Goal: Participate in discussion: Engage in conversation with other users on a specific topic

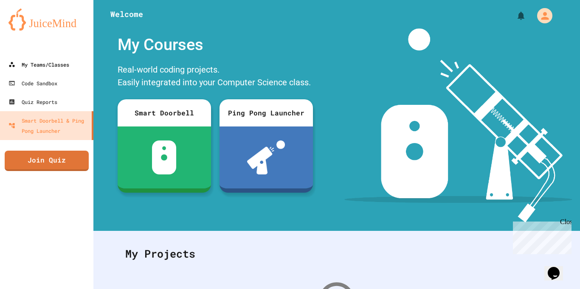
click at [69, 65] on div "My Teams/Classes" at bounding box center [38, 64] width 61 height 10
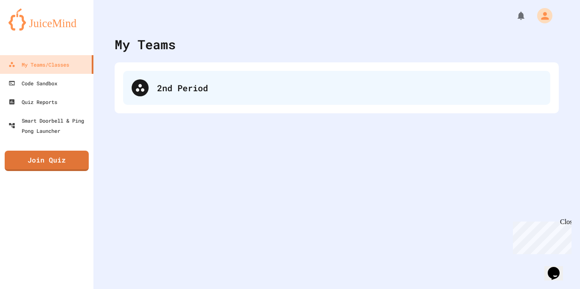
click at [195, 92] on div "2nd Period" at bounding box center [349, 88] width 385 height 13
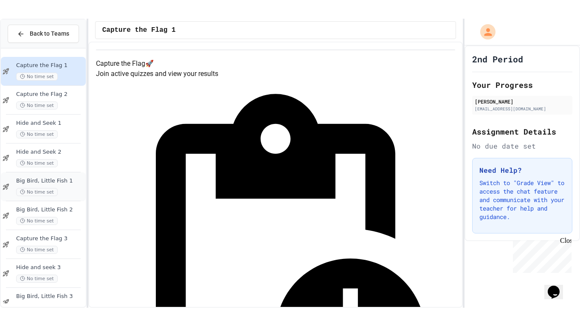
scroll to position [654, 0]
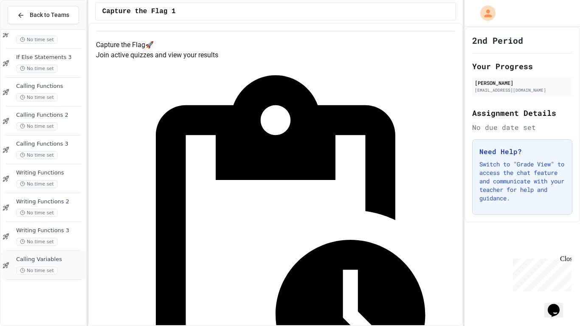
click at [41, 257] on span "Calling Variables" at bounding box center [50, 259] width 68 height 7
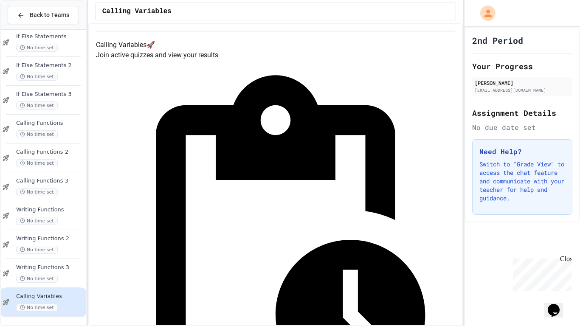
scroll to position [617, 0]
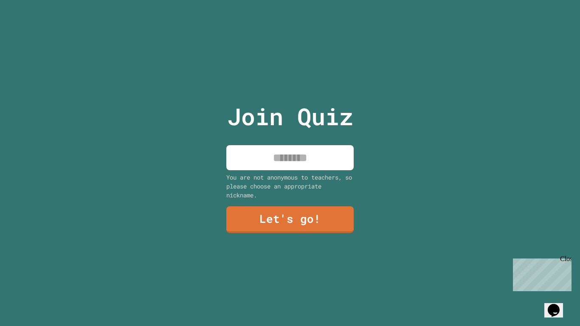
click at [296, 170] on input at bounding box center [289, 157] width 127 height 25
type input "****"
click at [292, 230] on link "Let's go!" at bounding box center [290, 219] width 128 height 28
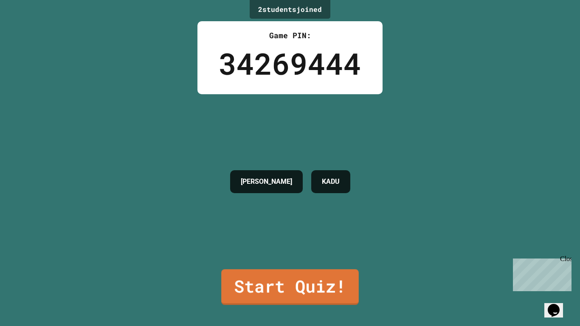
click at [291, 307] on div "2 student s joined Game PIN: 34269444 [PERSON_NAME] Start Quiz!" at bounding box center [290, 163] width 580 height 326
click at [296, 300] on link "Start Quiz!" at bounding box center [289, 286] width 133 height 37
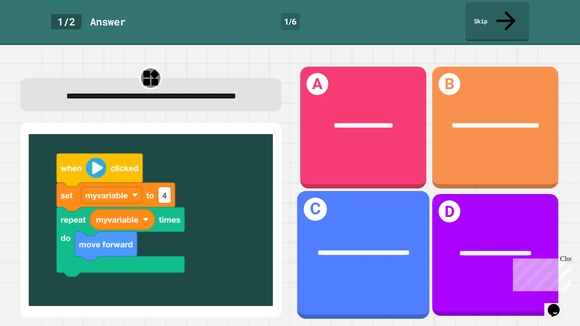
click at [402, 233] on div "**********" at bounding box center [363, 253] width 133 height 40
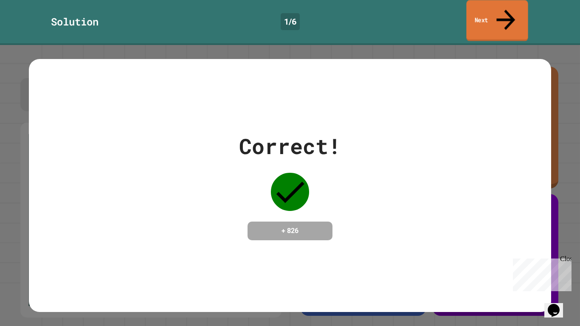
click at [491, 16] on link "Next" at bounding box center [498, 20] width 62 height 41
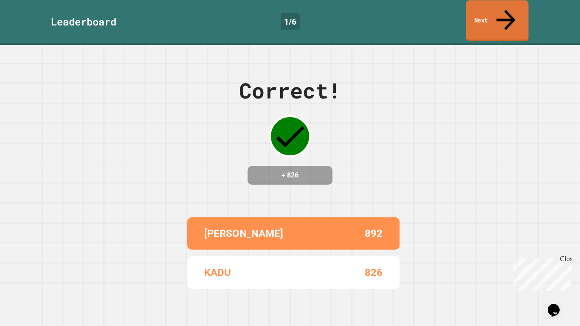
click at [488, 16] on link "Next" at bounding box center [497, 20] width 62 height 41
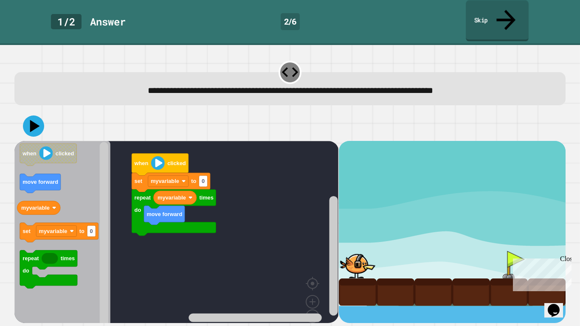
click at [504, 251] on div at bounding box center [509, 265] width 38 height 28
type input "*"
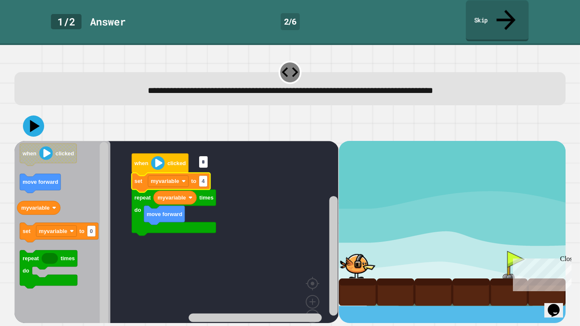
click at [38, 116] on icon at bounding box center [33, 126] width 21 height 21
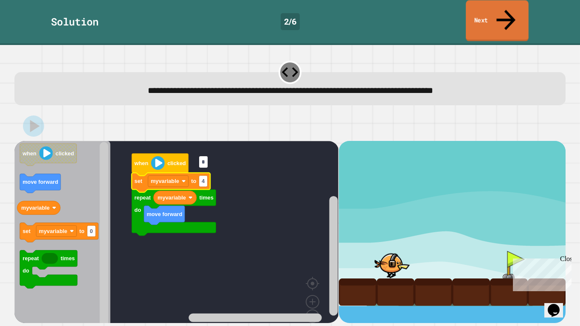
click at [502, 7] on link "Next" at bounding box center [497, 20] width 63 height 41
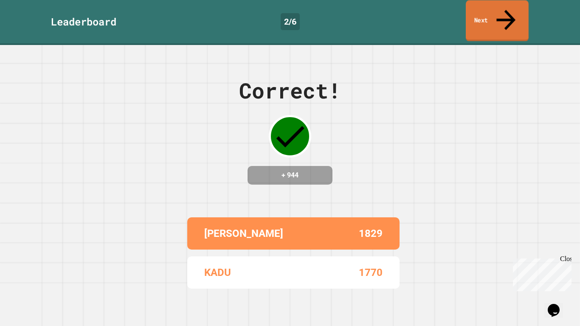
click at [500, 12] on link "Next" at bounding box center [497, 20] width 63 height 41
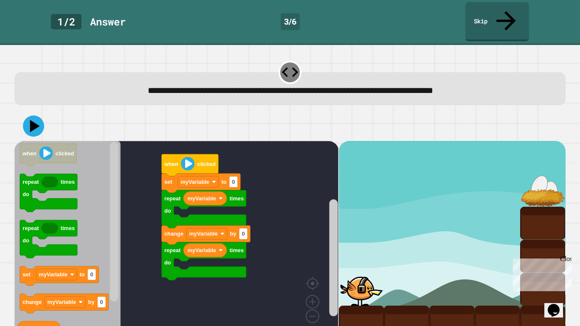
type input "*"
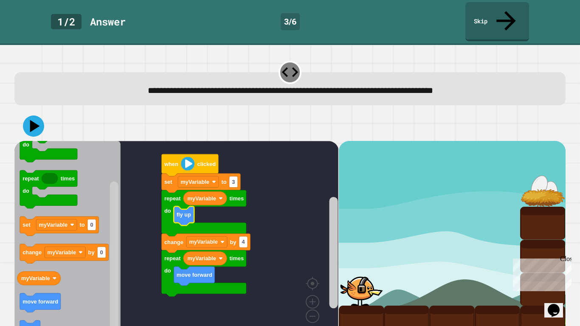
click at [31, 116] on icon at bounding box center [33, 126] width 21 height 21
type input "*"
click at [29, 116] on icon at bounding box center [33, 126] width 21 height 21
click at [214, 267] on icon "Blockly Workspace" at bounding box center [194, 276] width 41 height 19
click at [218, 252] on icon "Blockly Workspace" at bounding box center [205, 259] width 43 height 14
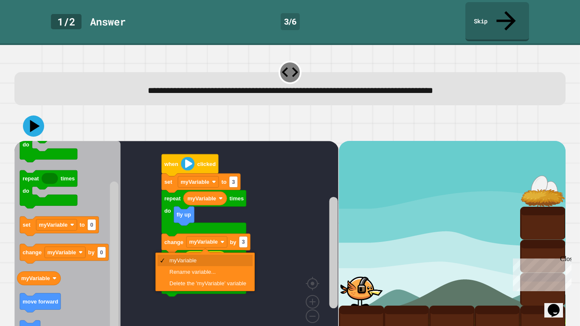
click at [221, 257] on image "Blockly Workspace" at bounding box center [221, 259] width 4 height 4
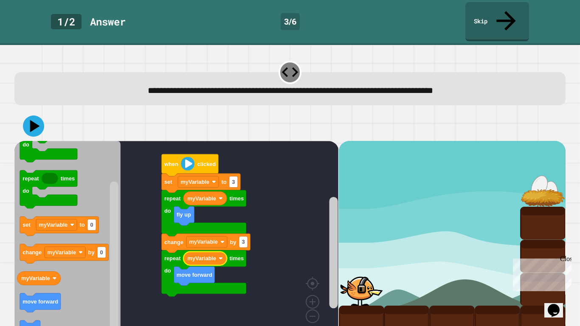
click at [212, 180] on image "Blockly Workspace" at bounding box center [214, 182] width 4 height 4
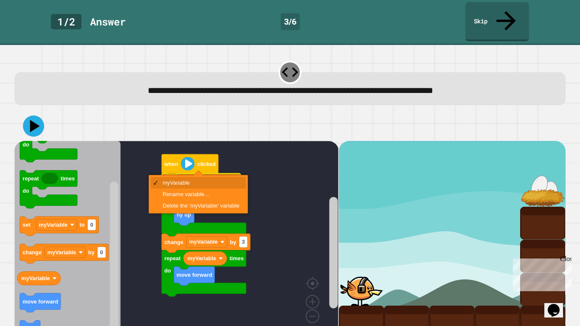
click at [214, 180] on image "Blockly Workspace" at bounding box center [214, 182] width 4 height 4
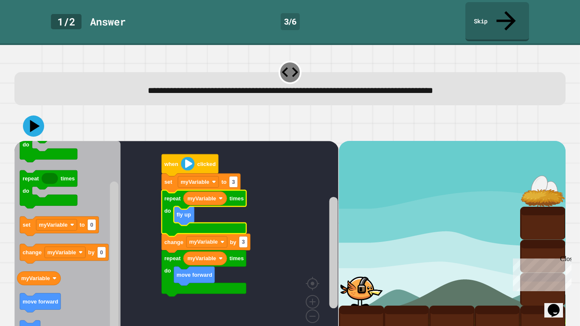
click at [244, 190] on icon "Blockly Workspace" at bounding box center [204, 213] width 85 height 46
click at [272, 184] on rect "Blockly Workspace" at bounding box center [176, 241] width 324 height 201
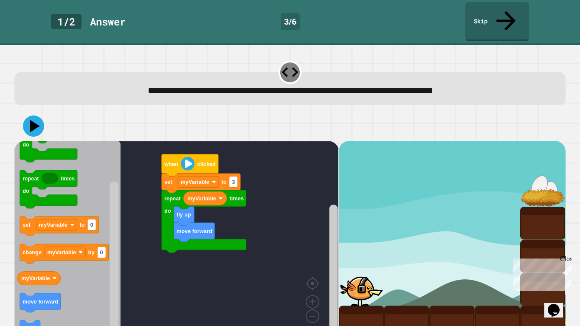
click at [34, 120] on icon at bounding box center [35, 126] width 10 height 12
click at [39, 116] on icon at bounding box center [33, 126] width 21 height 21
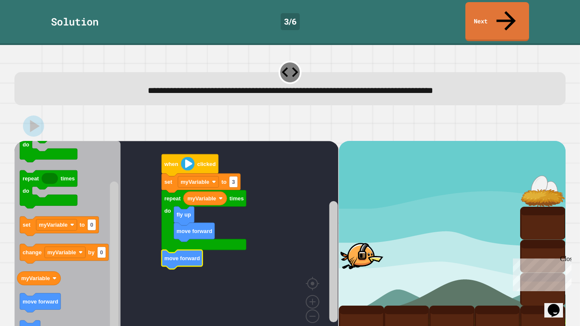
click at [513, 17] on link "Next" at bounding box center [498, 21] width 64 height 39
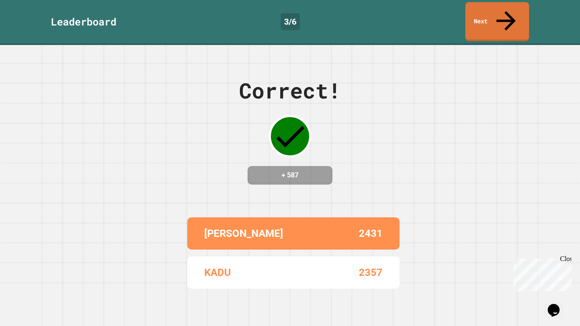
click at [527, 13] on link "Next" at bounding box center [498, 21] width 64 height 39
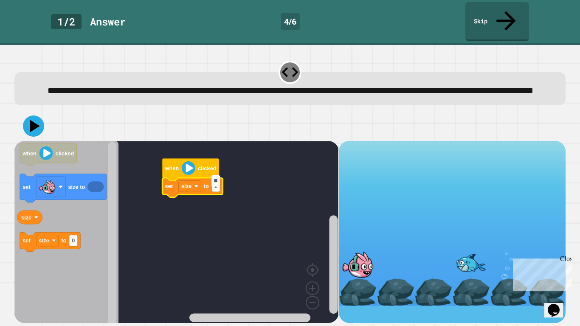
type input "***"
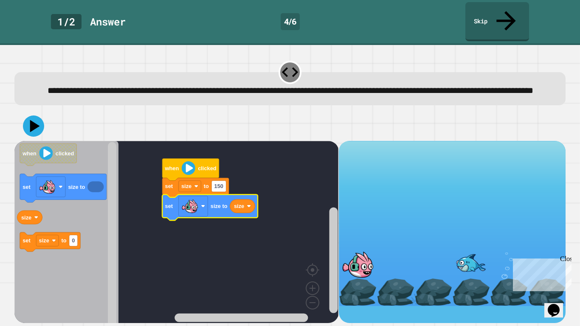
click at [38, 121] on icon at bounding box center [35, 126] width 10 height 12
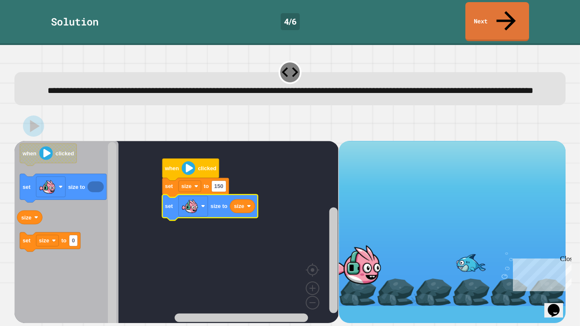
click at [509, 8] on icon at bounding box center [506, 20] width 29 height 29
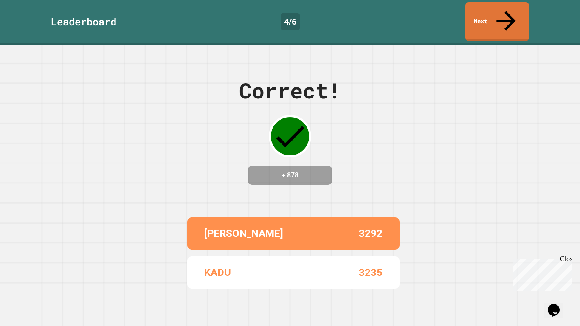
click at [496, 11] on link "Next" at bounding box center [498, 21] width 64 height 39
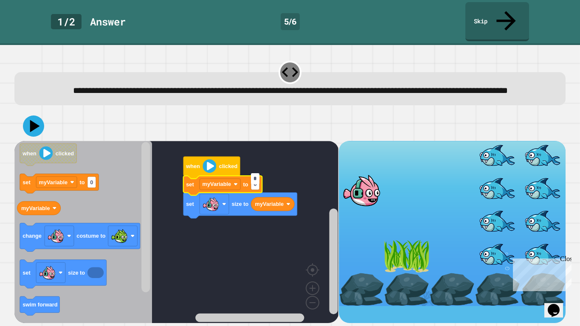
type input "*"
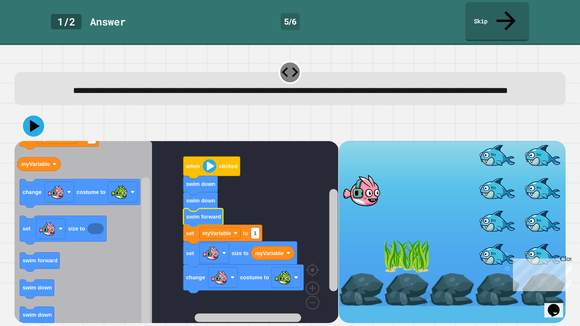
click at [31, 122] on icon at bounding box center [35, 126] width 10 height 12
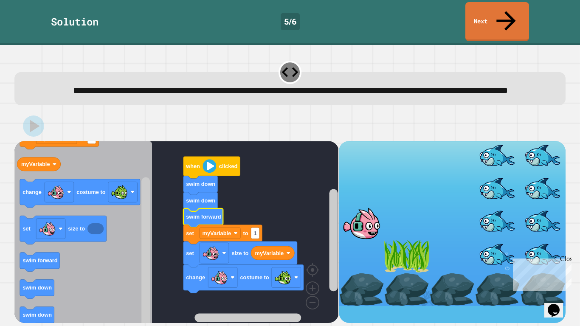
click at [518, 19] on link "Next" at bounding box center [498, 21] width 64 height 39
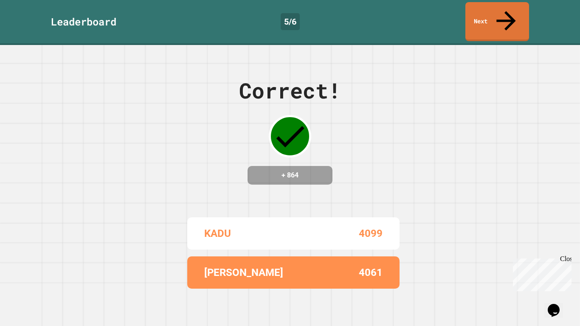
click at [515, 7] on link "Next" at bounding box center [498, 21] width 64 height 39
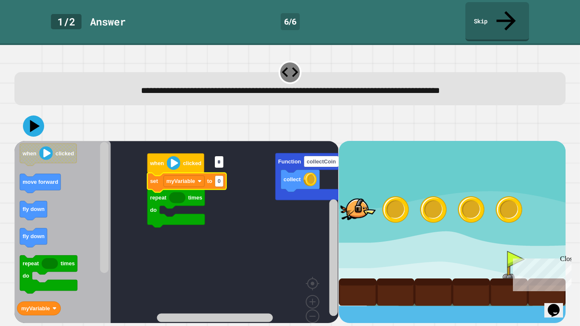
click at [434, 196] on div at bounding box center [434, 210] width 38 height 28
click at [218, 164] on input "*" at bounding box center [219, 161] width 8 height 11
type input "*"
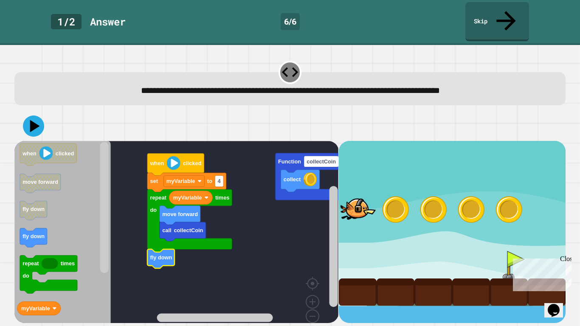
click at [37, 116] on icon at bounding box center [33, 126] width 21 height 21
click at [33, 120] on icon at bounding box center [35, 126] width 10 height 12
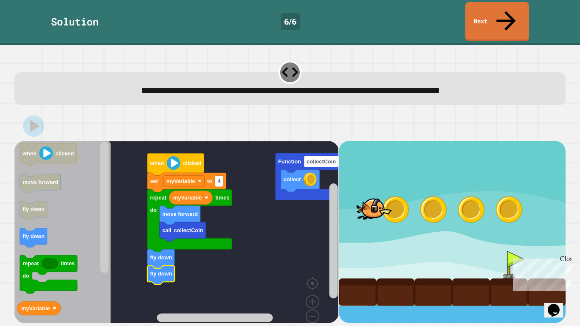
click at [507, 11] on icon at bounding box center [506, 20] width 19 height 19
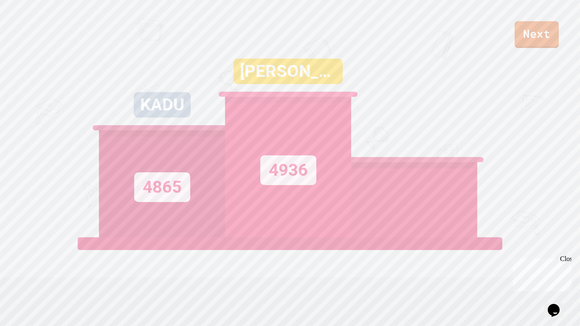
click at [540, 27] on link "Next" at bounding box center [537, 34] width 44 height 27
